Goal: Task Accomplishment & Management: Complete application form

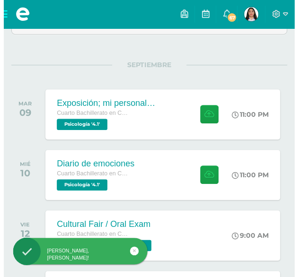
scroll to position [112, 0]
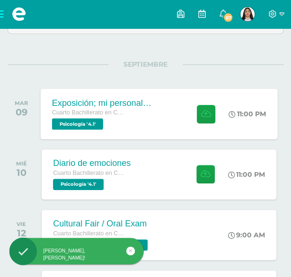
click at [124, 110] on div "Cuarto Bachillerato en Ciencias y Letras" at bounding box center [102, 113] width 100 height 10
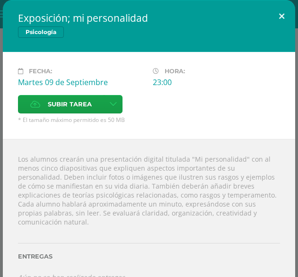
click at [279, 17] on button at bounding box center [281, 16] width 27 height 32
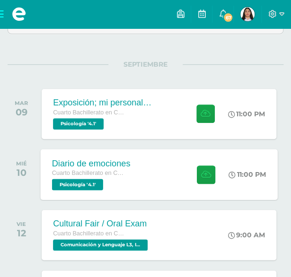
click at [156, 171] on div "Diario de emociones Cuarto Bachillerato en Ciencias y Letras Psicología '4.1' 1…" at bounding box center [159, 174] width 237 height 51
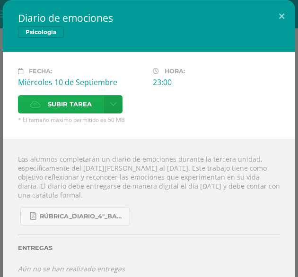
click at [78, 107] on span "Subir tarea" at bounding box center [70, 103] width 44 height 17
click at [0, 0] on input "Subir tarea" at bounding box center [0, 0] width 0 height 0
click at [91, 97] on span "Subir tarea" at bounding box center [70, 103] width 44 height 17
click at [0, 0] on input "Subir tarea" at bounding box center [0, 0] width 0 height 0
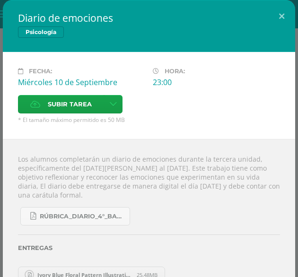
scroll to position [20, 0]
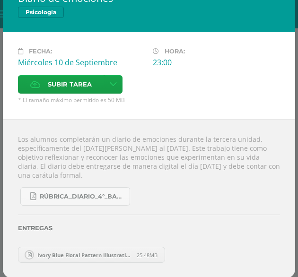
click at [81, 256] on span "Ivory Blue Floral Pattern Illustration Personal Diary.pdf" at bounding box center [85, 255] width 104 height 7
drag, startPoint x: 81, startPoint y: 256, endPoint x: 54, endPoint y: 255, distance: 27.0
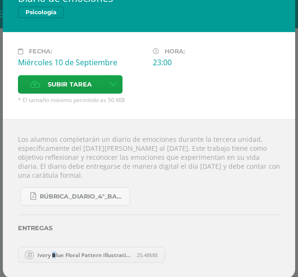
click at [54, 255] on span "Ivory Blue Floral Pattern Illustration Personal Diary.pdf" at bounding box center [85, 255] width 104 height 7
drag, startPoint x: 54, startPoint y: 255, endPoint x: 154, endPoint y: 217, distance: 107.0
click at [154, 217] on div "Entregas" at bounding box center [149, 225] width 262 height 39
click at [123, 252] on span "Ivory Blue Floral Pattern Illustration Personal Diary.pdf" at bounding box center [85, 255] width 104 height 7
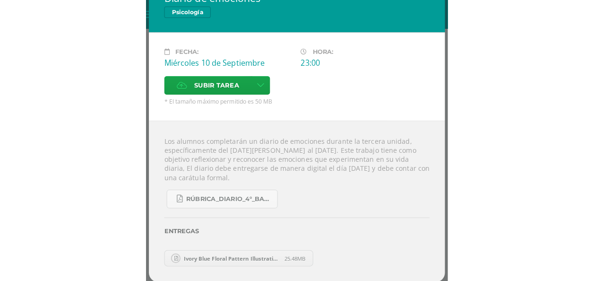
scroll to position [0, 0]
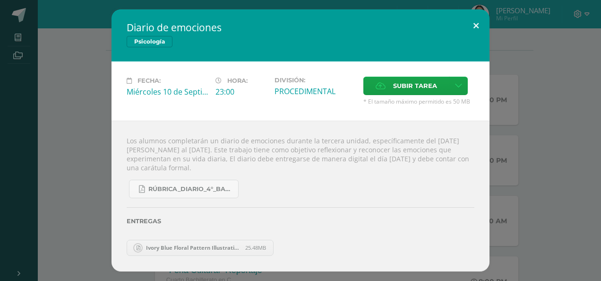
click at [297, 29] on button at bounding box center [476, 25] width 27 height 32
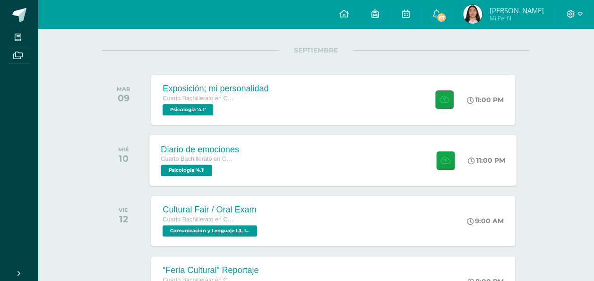
click at [297, 150] on div "Diario de emociones Cuarto Bachillerato en Ciencias y Letras Psicología '4.1' 1…" at bounding box center [333, 160] width 367 height 51
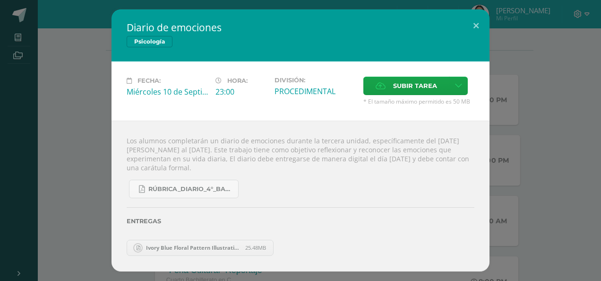
click at [297, 150] on div "Los alumnos completarán un diario de emociones durante la tercera unidad, espec…" at bounding box center [301, 196] width 378 height 150
click at [297, 25] on button at bounding box center [476, 25] width 27 height 32
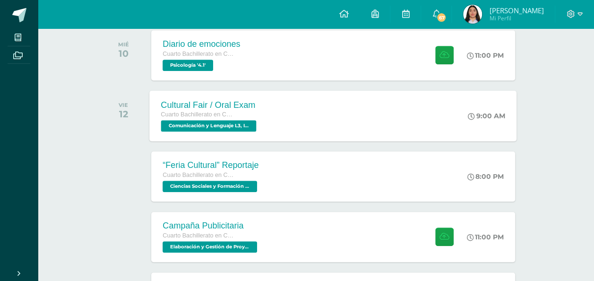
scroll to position [266, 0]
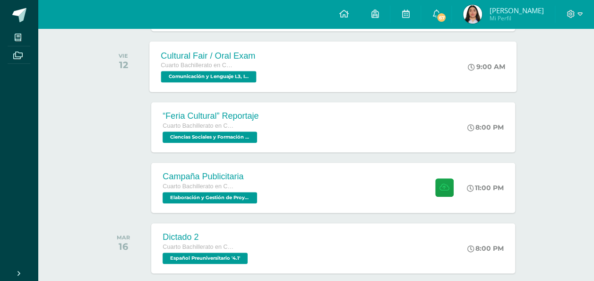
click at [280, 209] on div "Campaña Publicitaria Cuarto Bachillerato en Ciencias y Letras Elaboración y Ges…" at bounding box center [333, 188] width 364 height 50
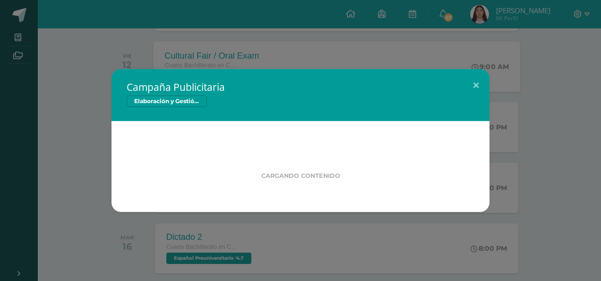
click at [280, 209] on div "Campaña Publicitaria Elaboración y Gestión de Proyectos Cargando contenido" at bounding box center [301, 140] width 594 height 143
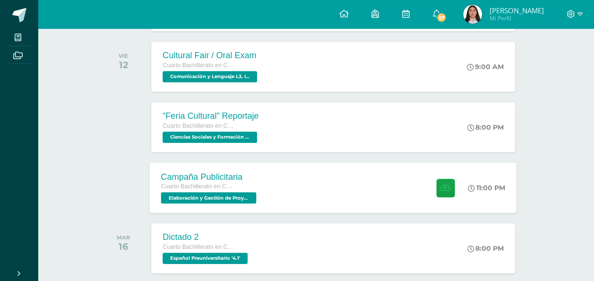
click at [280, 209] on div "Campaña Publicitaria Cuarto Bachillerato en Ciencias y Letras Elaboración y Ges…" at bounding box center [333, 187] width 367 height 51
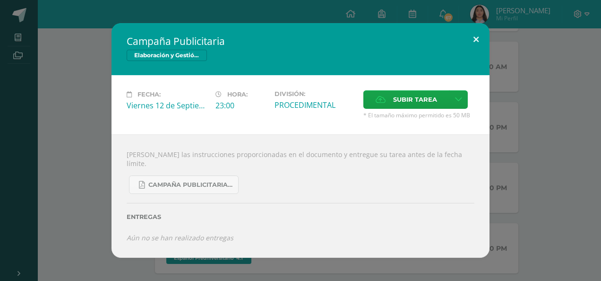
click at [297, 38] on button at bounding box center [476, 39] width 27 height 32
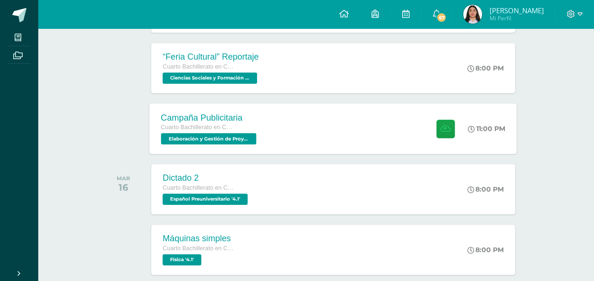
scroll to position [326, 0]
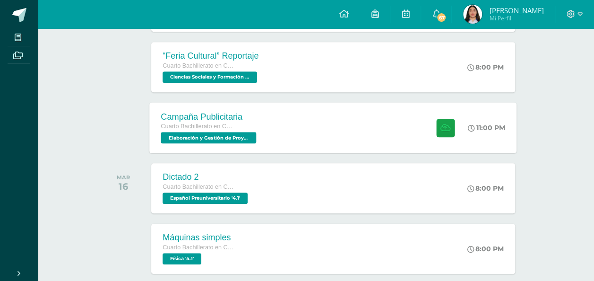
click at [295, 184] on div "Dictado 2 Cuarto Bachillerato en Ciencias y Letras Español Preuniversitario '4.…" at bounding box center [333, 188] width 364 height 50
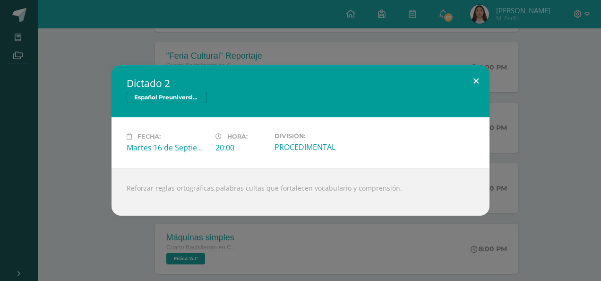
click at [297, 75] on button at bounding box center [476, 81] width 27 height 32
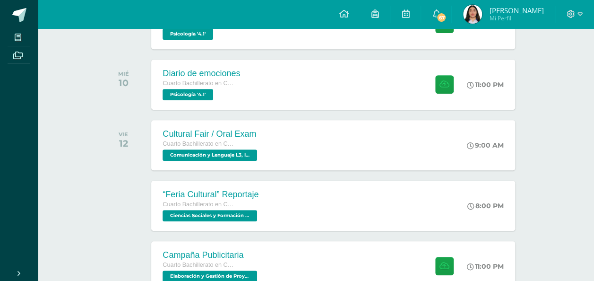
scroll to position [187, 0]
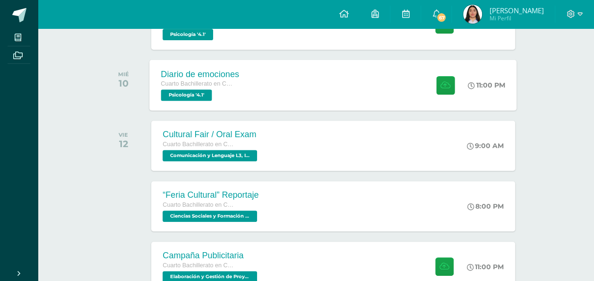
click at [237, 92] on div "Cuarto Bachillerato en Ciencias y Letras Psicología '4.1'" at bounding box center [200, 90] width 78 height 22
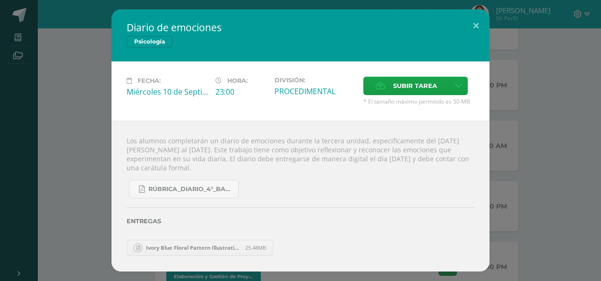
click at [168, 244] on span "Ivory Blue Floral Pattern Illustration Personal Diary.pdf" at bounding box center [193, 247] width 104 height 7
click at [297, 88] on span "Subir tarea" at bounding box center [415, 85] width 44 height 17
click at [0, 0] on input "Subir tarea" at bounding box center [0, 0] width 0 height 0
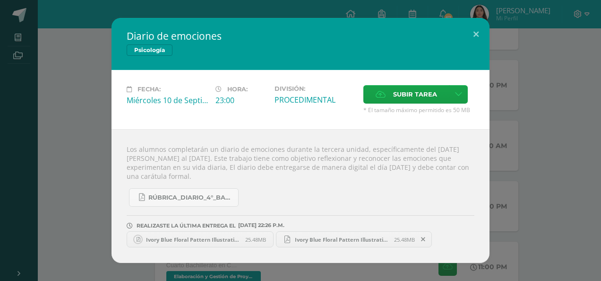
click at [297, 202] on div "Diario de emociones Psicología Fecha: [DATE] Hora: 23:00 División: Subir tarea" at bounding box center [301, 140] width 594 height 245
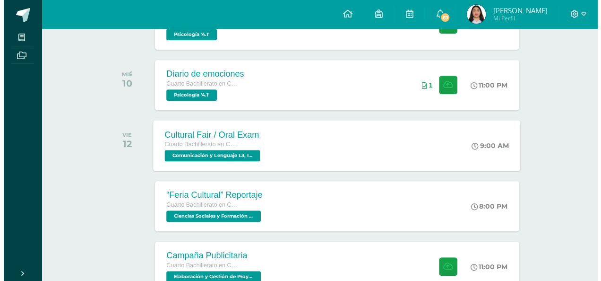
scroll to position [0, 0]
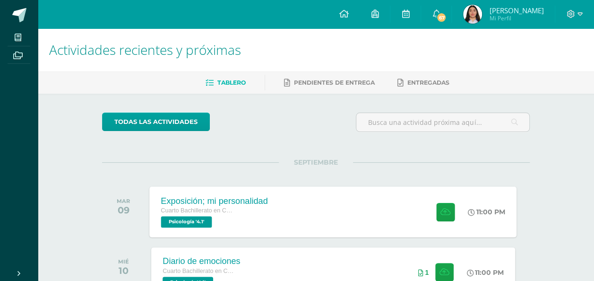
click at [297, 219] on div "Exposición; mi personalidad Cuarto Bachillerato en Ciencias y Letras Psicología…" at bounding box center [333, 211] width 367 height 51
